Goal: Task Accomplishment & Management: Manage account settings

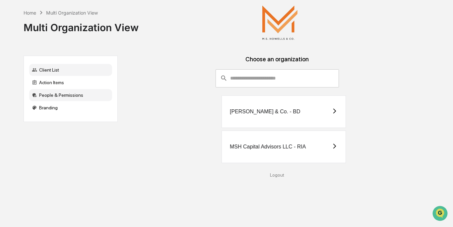
click at [68, 98] on div "People & Permissions" at bounding box center [70, 95] width 83 height 12
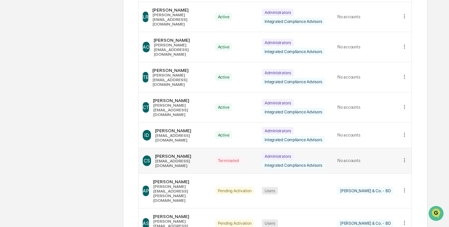
scroll to position [176, 0]
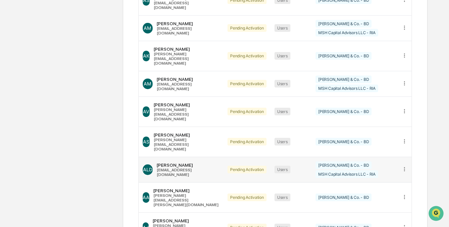
scroll to position [146, 0]
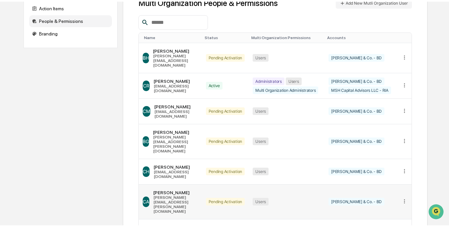
scroll to position [142, 0]
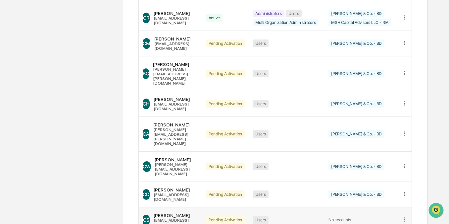
click at [194, 218] on div "[EMAIL_ADDRESS][DOMAIN_NAME]" at bounding box center [176, 222] width 44 height 9
drag, startPoint x: 186, startPoint y: 155, endPoint x: 158, endPoint y: 155, distance: 28.2
click at [158, 212] on div "[PERSON_NAME]" at bounding box center [176, 214] width 44 height 5
copy div "[PERSON_NAME]"
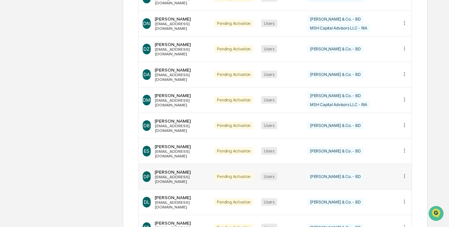
scroll to position [146, 0]
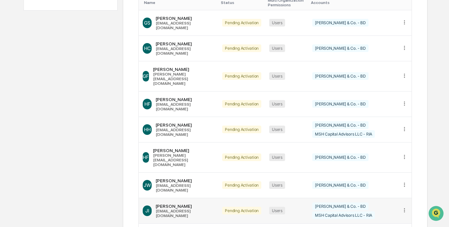
scroll to position [85, 0]
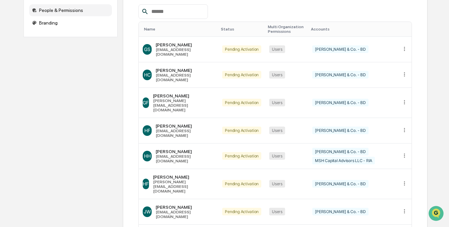
click at [1, 195] on div "Home Multi Organization View Multi Organization View Client List Action Items P…" at bounding box center [224, 129] width 449 height 429
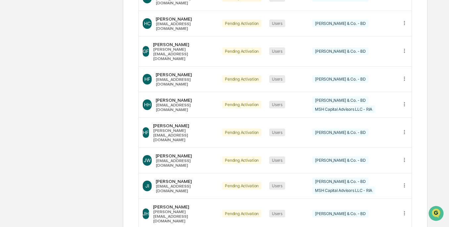
scroll to position [151, 0]
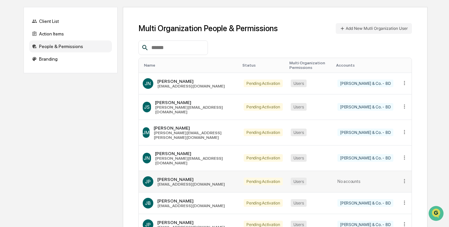
scroll to position [42, 0]
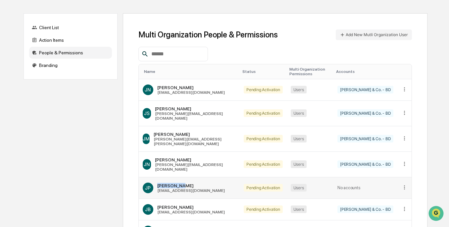
drag, startPoint x: 157, startPoint y: 167, endPoint x: 186, endPoint y: 167, distance: 28.2
click at [186, 183] on div "[PERSON_NAME]" at bounding box center [191, 185] width 68 height 5
click at [187, 183] on div "[PERSON_NAME]" at bounding box center [191, 185] width 68 height 5
drag, startPoint x: 157, startPoint y: 169, endPoint x: 180, endPoint y: 169, distance: 22.5
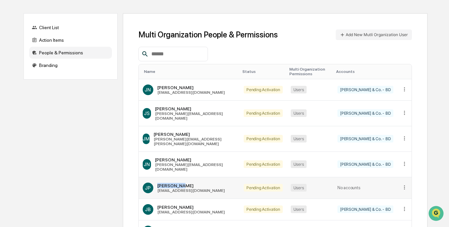
click at [180, 183] on div "[PERSON_NAME]" at bounding box center [191, 185] width 68 height 5
copy div "[PERSON_NAME]"
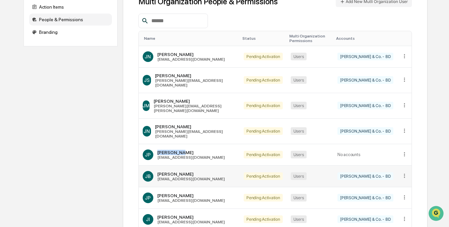
scroll to position [142, 0]
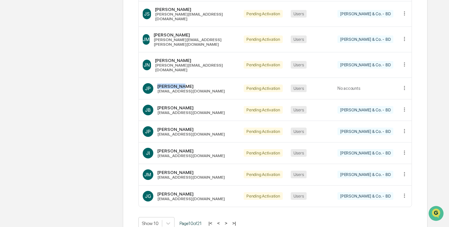
click at [229, 220] on button ">" at bounding box center [226, 223] width 7 height 6
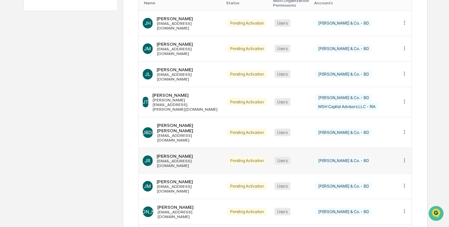
scroll to position [151, 0]
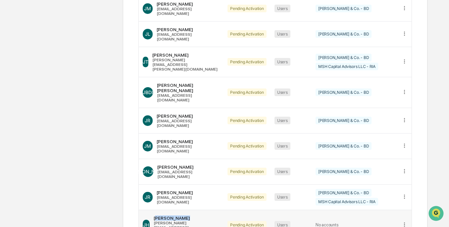
drag, startPoint x: 158, startPoint y: 175, endPoint x: 186, endPoint y: 175, distance: 27.8
click at [186, 215] on div "[PERSON_NAME]" at bounding box center [187, 217] width 66 height 5
drag, startPoint x: 157, startPoint y: 175, endPoint x: 212, endPoint y: 174, distance: 55.7
click at [212, 213] on div "[PERSON_NAME] [PERSON_NAME][EMAIL_ADDRESS][DOMAIN_NAME]" at bounding box center [181, 225] width 77 height 25
copy div "[PERSON_NAME]"
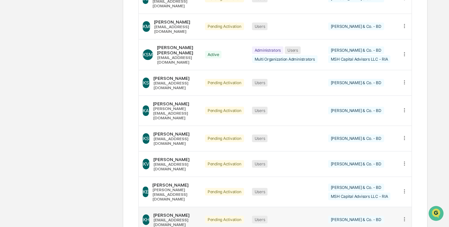
scroll to position [142, 0]
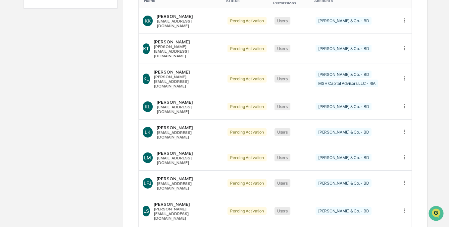
scroll to position [146, 0]
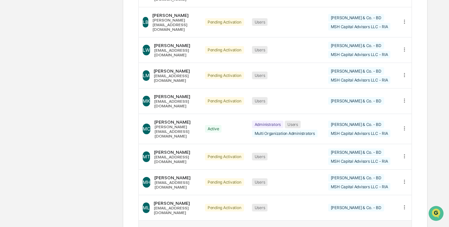
scroll to position [142, 0]
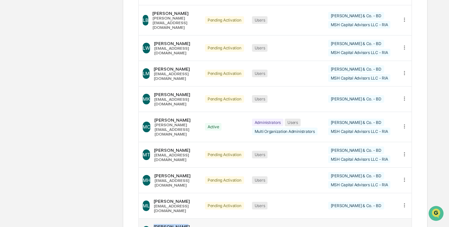
drag, startPoint x: 158, startPoint y: 176, endPoint x: 185, endPoint y: 175, distance: 27.2
click at [185, 224] on div "[PERSON_NAME]" at bounding box center [175, 226] width 43 height 5
copy div "[PERSON_NAME]"
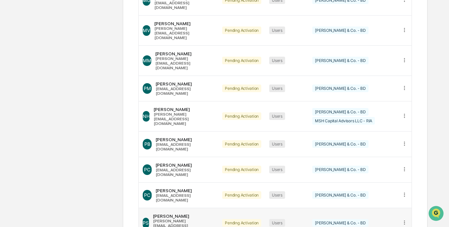
scroll to position [146, 0]
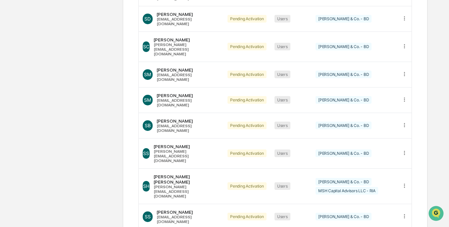
scroll to position [151, 0]
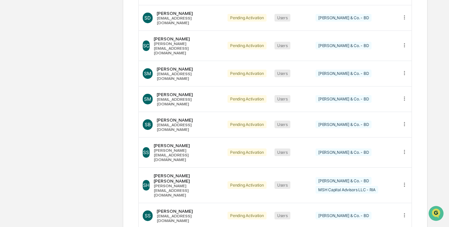
scroll to position [151, 0]
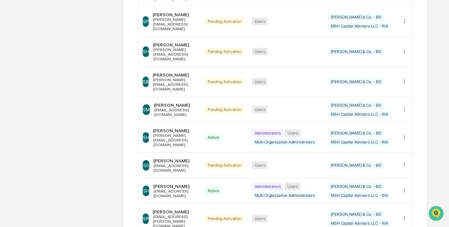
scroll to position [142, 0]
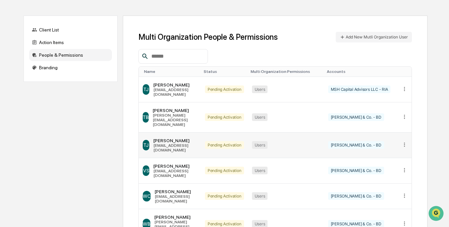
scroll to position [0, 0]
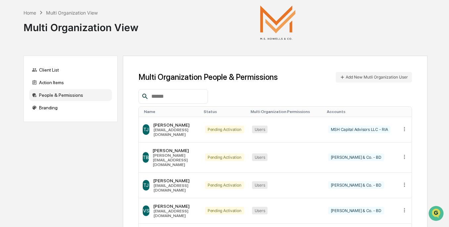
click at [191, 98] on input "text" at bounding box center [177, 96] width 56 height 9
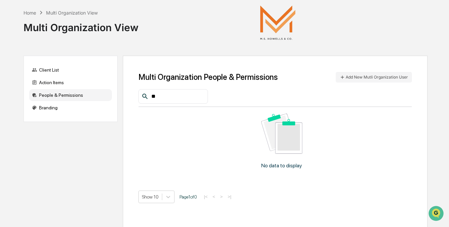
type input "*"
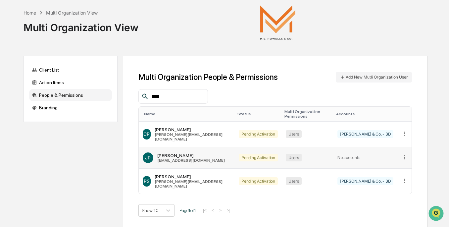
click at [405, 154] on icon at bounding box center [405, 157] width 6 height 6
click at [390, 175] on div "Change Status" at bounding box center [379, 178] width 46 height 6
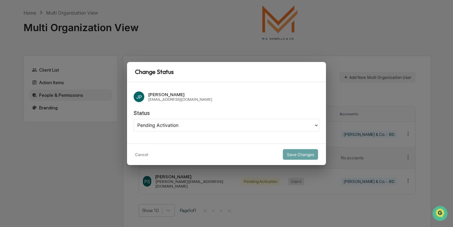
click at [315, 126] on icon at bounding box center [315, 125] width 5 height 5
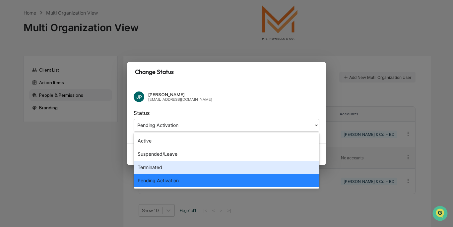
click at [286, 163] on div "Terminated" at bounding box center [227, 167] width 186 height 13
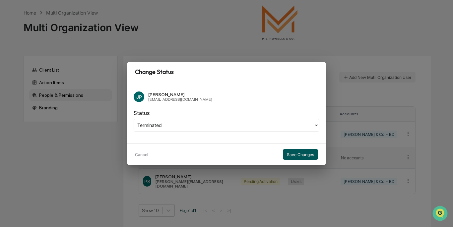
click at [297, 154] on button "Save Changes" at bounding box center [300, 154] width 35 height 11
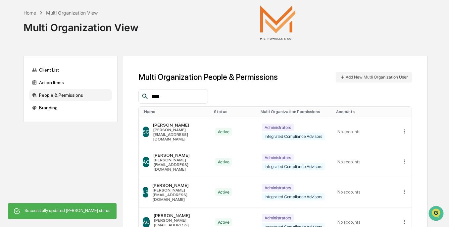
click at [170, 94] on input "****" at bounding box center [177, 96] width 56 height 9
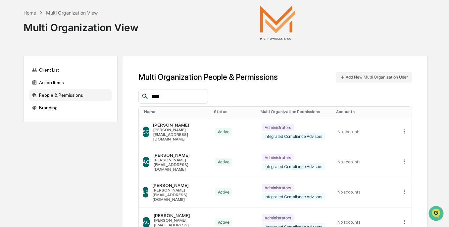
drag, startPoint x: 170, startPoint y: 94, endPoint x: 134, endPoint y: 94, distance: 36.5
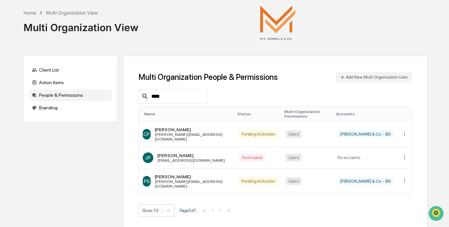
drag, startPoint x: 182, startPoint y: 95, endPoint x: 112, endPoint y: 92, distance: 69.3
click at [112, 92] on div "Client List Action Items People & Permissions Branding Multi Organization Peopl…" at bounding box center [226, 148] width 404 height 185
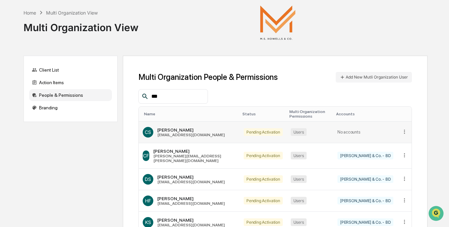
click at [403, 132] on icon at bounding box center [405, 132] width 6 height 6
click at [381, 143] on div "Edit Accounts" at bounding box center [379, 142] width 46 height 6
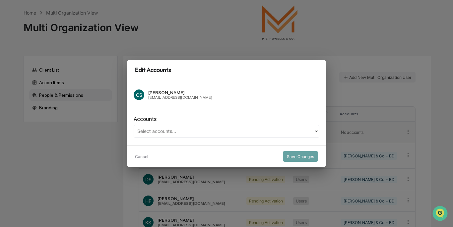
click at [191, 134] on div at bounding box center [223, 132] width 173 height 8
click at [138, 157] on button "Cancel" at bounding box center [141, 156] width 13 height 11
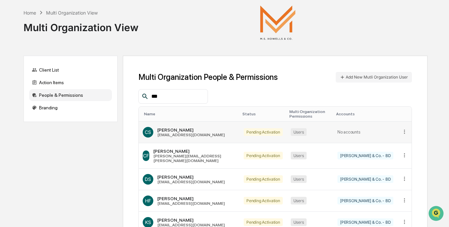
click at [404, 130] on icon at bounding box center [405, 132] width 6 height 6
click at [386, 151] on div "Change Status" at bounding box center [379, 153] width 46 height 6
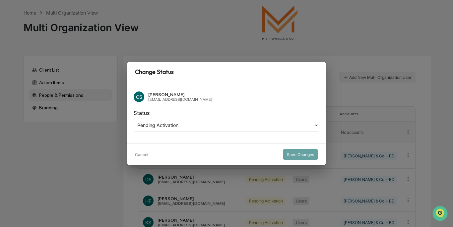
click at [182, 126] on div at bounding box center [223, 126] width 173 height 8
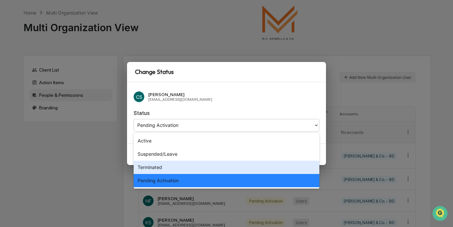
click at [180, 165] on div "Terminated" at bounding box center [227, 167] width 186 height 13
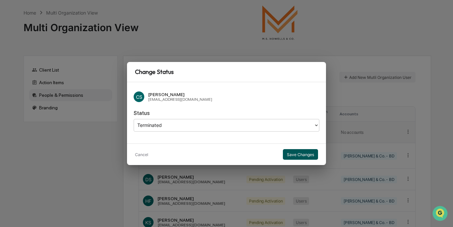
click at [306, 154] on button "Save Changes" at bounding box center [300, 154] width 35 height 11
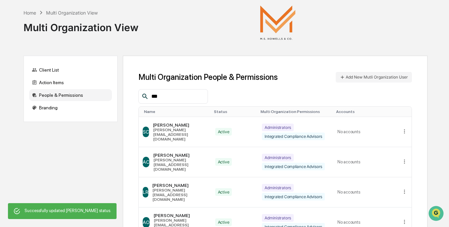
click at [180, 96] on input "***" at bounding box center [177, 96] width 56 height 9
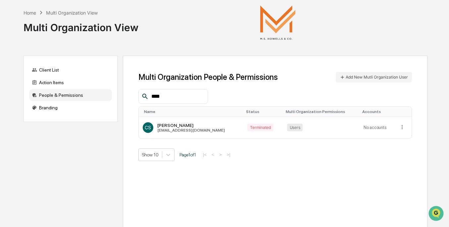
drag, startPoint x: 180, startPoint y: 94, endPoint x: 136, endPoint y: 90, distance: 44.6
click at [136, 90] on div "Multi Organization People & Permissions Add New Mutli Organization User **** Na…" at bounding box center [275, 148] width 305 height 185
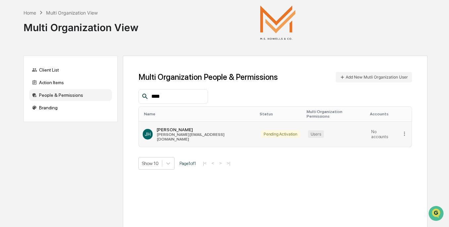
click at [402, 131] on icon at bounding box center [405, 134] width 6 height 6
click at [388, 152] on div "Change Status" at bounding box center [379, 155] width 46 height 6
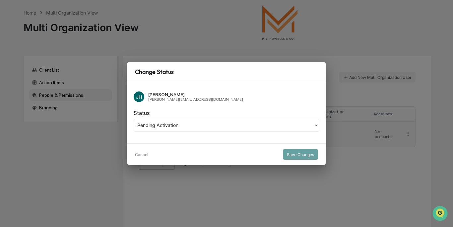
click at [190, 124] on div at bounding box center [223, 126] width 173 height 8
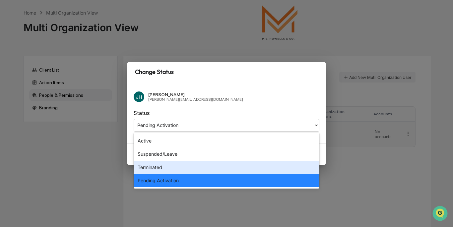
click at [184, 168] on div "Terminated" at bounding box center [227, 167] width 186 height 13
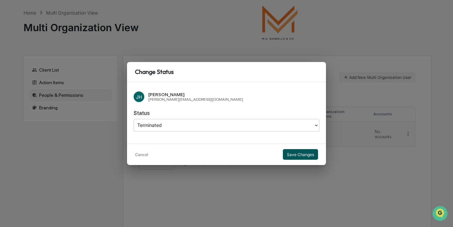
click at [309, 153] on button "Save Changes" at bounding box center [300, 154] width 35 height 11
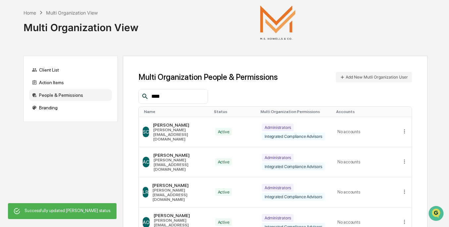
click at [174, 98] on input "****" at bounding box center [177, 96] width 56 height 9
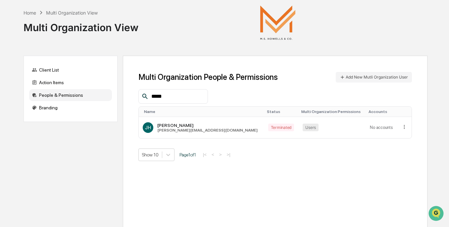
drag, startPoint x: 197, startPoint y: 96, endPoint x: 127, endPoint y: 88, distance: 71.3
click at [127, 88] on div "Multi Organization People & Permissions Add New Mutli Organization User ***** N…" at bounding box center [275, 148] width 305 height 185
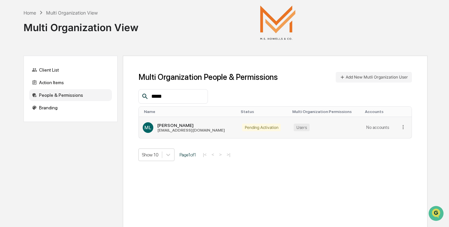
click at [400, 124] on icon at bounding box center [403, 127] width 6 height 6
click at [386, 150] on div "Change Status" at bounding box center [378, 148] width 46 height 6
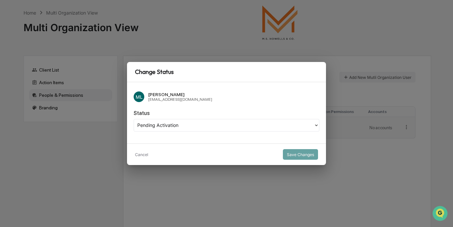
click at [191, 126] on div at bounding box center [223, 126] width 173 height 8
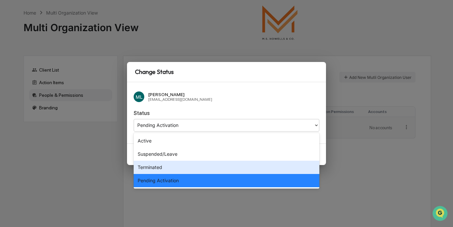
click at [186, 168] on div "Terminated" at bounding box center [227, 167] width 186 height 13
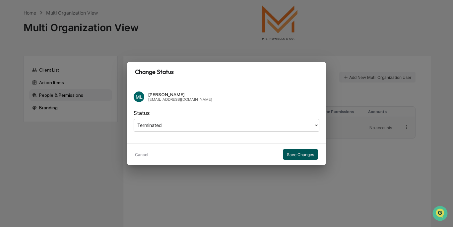
click at [301, 152] on button "Save Changes" at bounding box center [300, 154] width 35 height 11
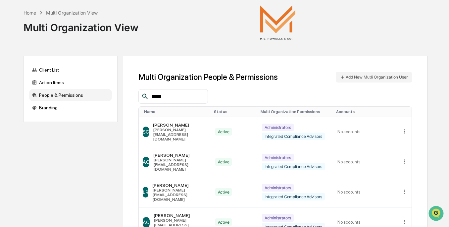
click at [187, 96] on input "*****" at bounding box center [177, 96] width 56 height 9
drag, startPoint x: 174, startPoint y: 95, endPoint x: 116, endPoint y: 92, distance: 57.4
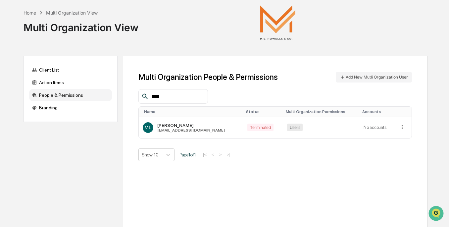
type input "****"
click at [228, 190] on div "Multi Organization People & Permissions Add New Mutli Organization User **** Na…" at bounding box center [275, 148] width 305 height 185
